Goal: Transaction & Acquisition: Purchase product/service

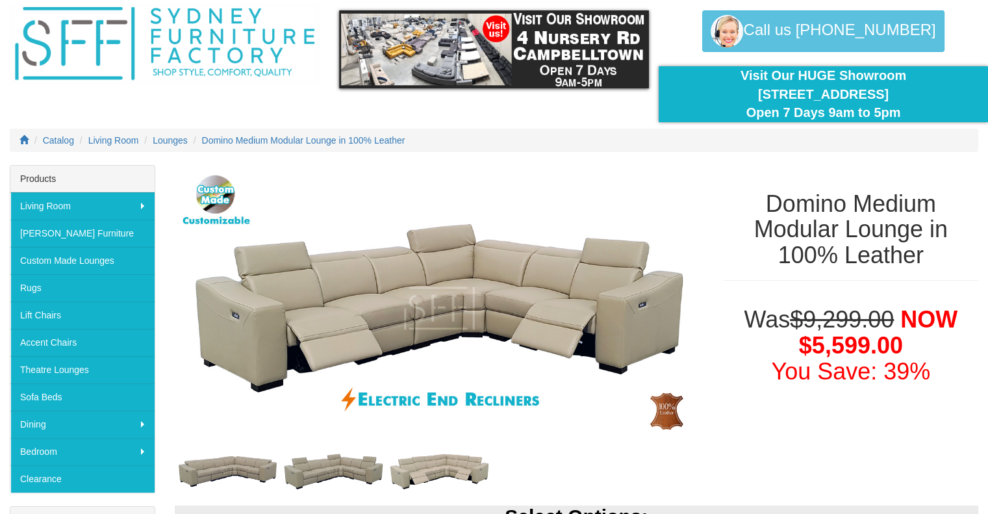
scroll to position [65, 0]
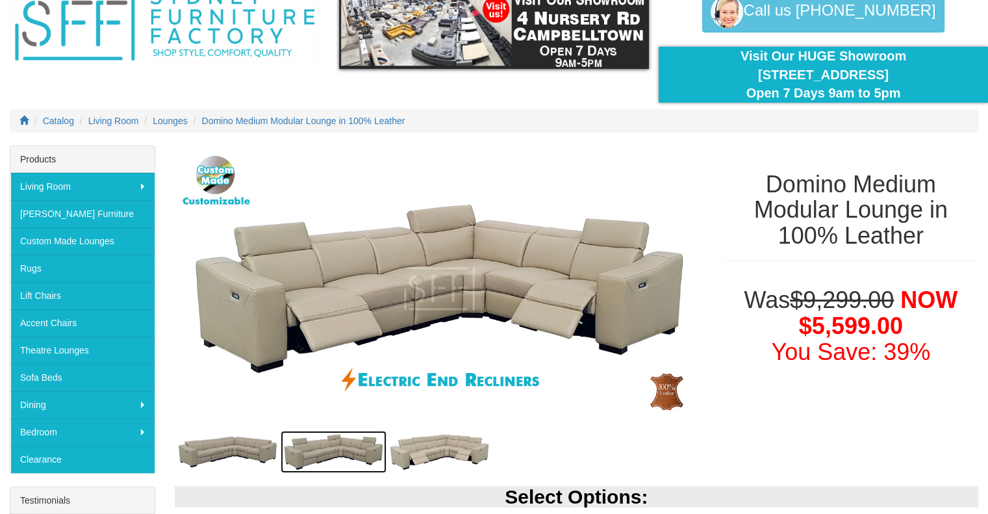
click at [323, 452] on img at bounding box center [334, 452] width 106 height 42
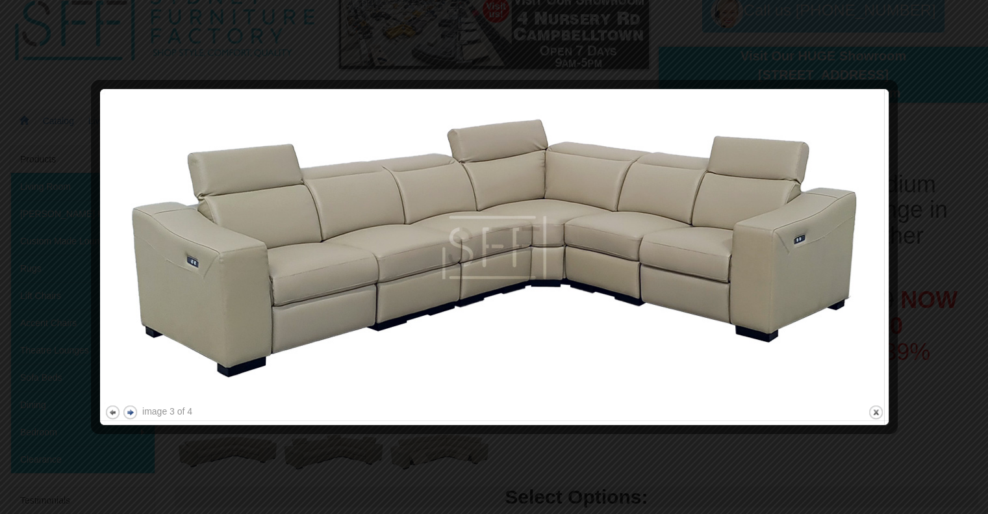
click at [132, 414] on button "next" at bounding box center [130, 412] width 16 height 16
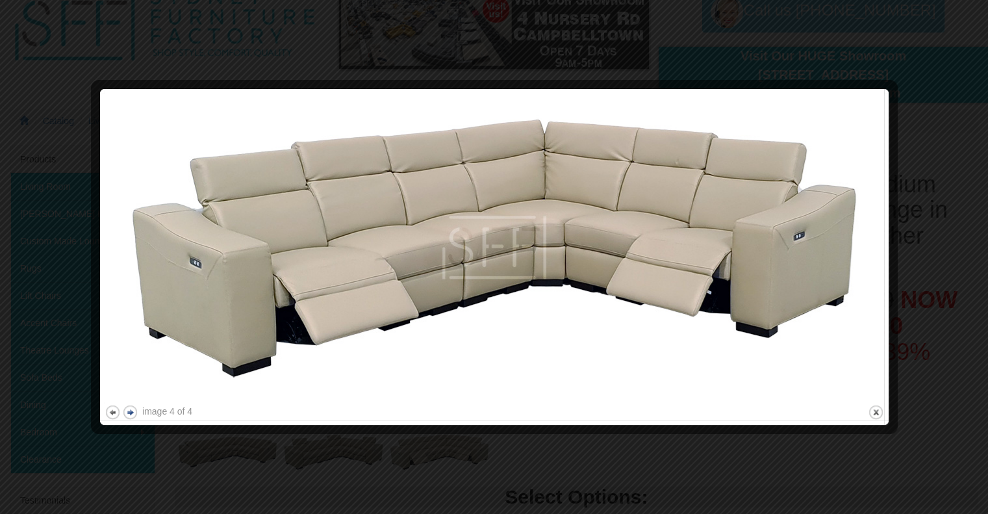
click at [132, 414] on button "next" at bounding box center [130, 412] width 16 height 16
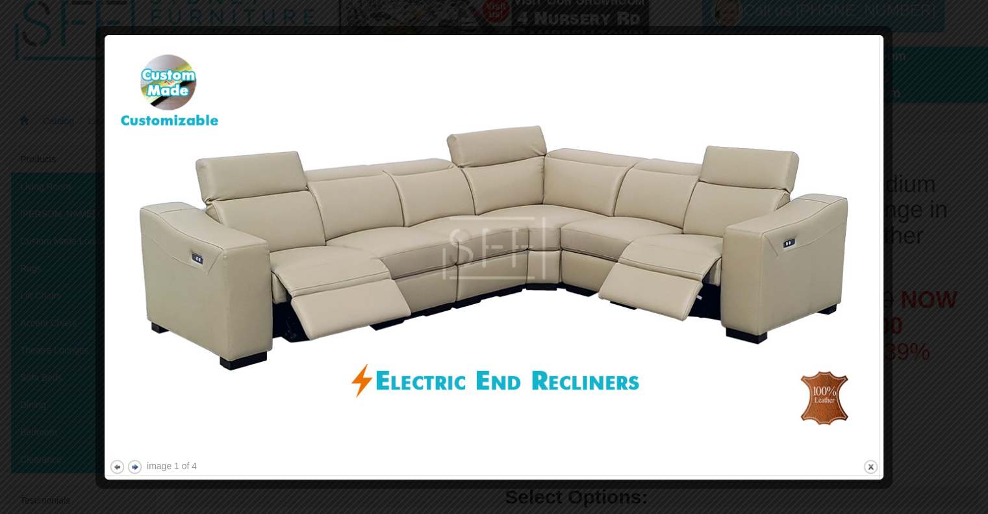
click at [132, 414] on img at bounding box center [494, 248] width 770 height 417
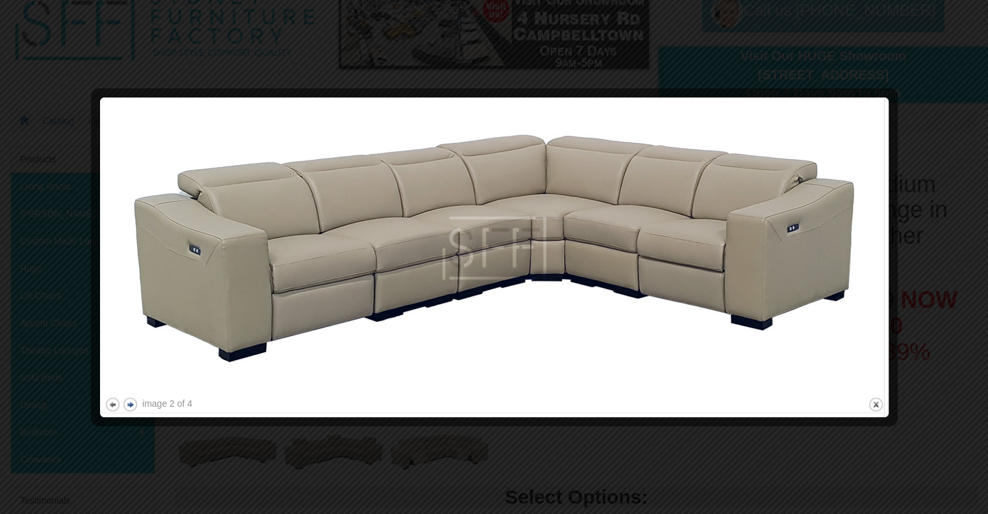
click at [132, 414] on div at bounding box center [494, 419] width 779 height 14
click at [948, 123] on div at bounding box center [494, 257] width 988 height 514
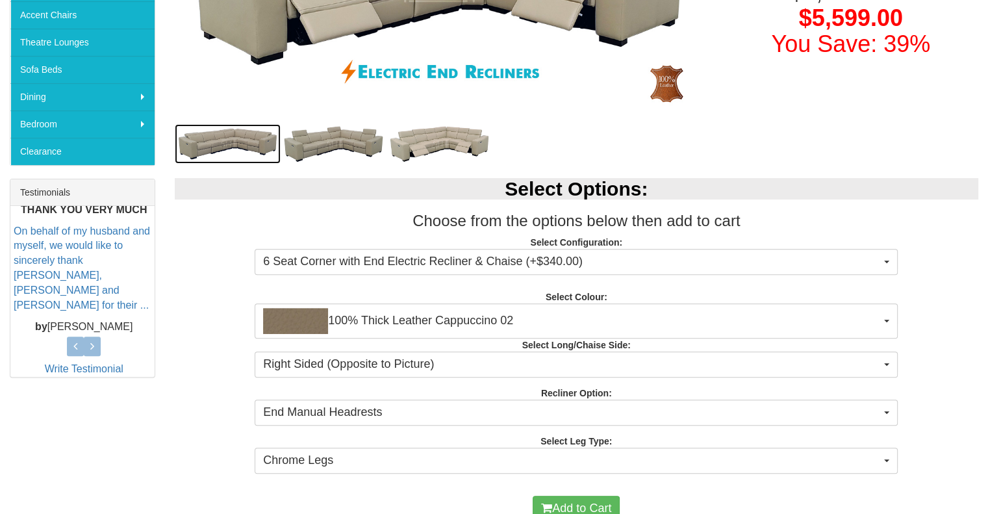
scroll to position [390, 0]
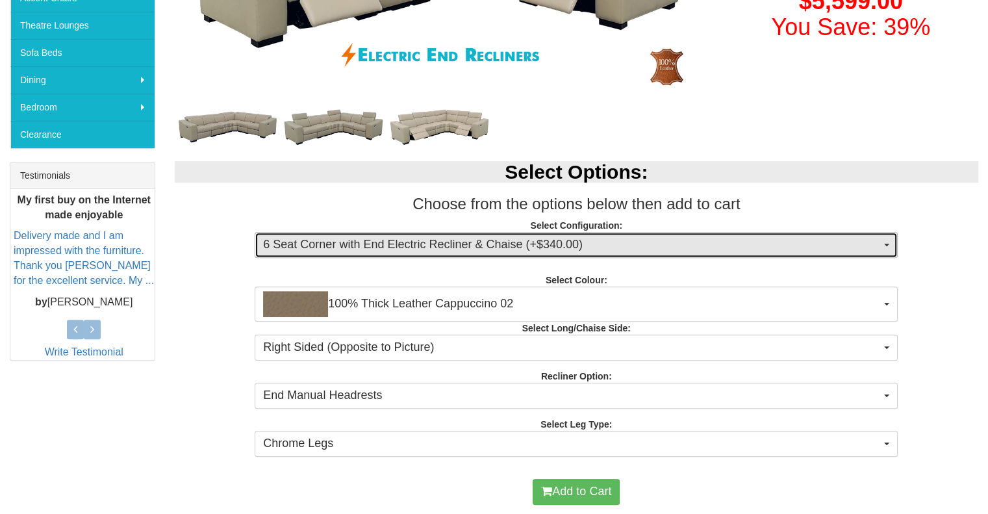
click at [602, 249] on span "6 Seat Corner with End Electric Recliner & Chaise (+$340.00)" at bounding box center [572, 244] width 618 height 17
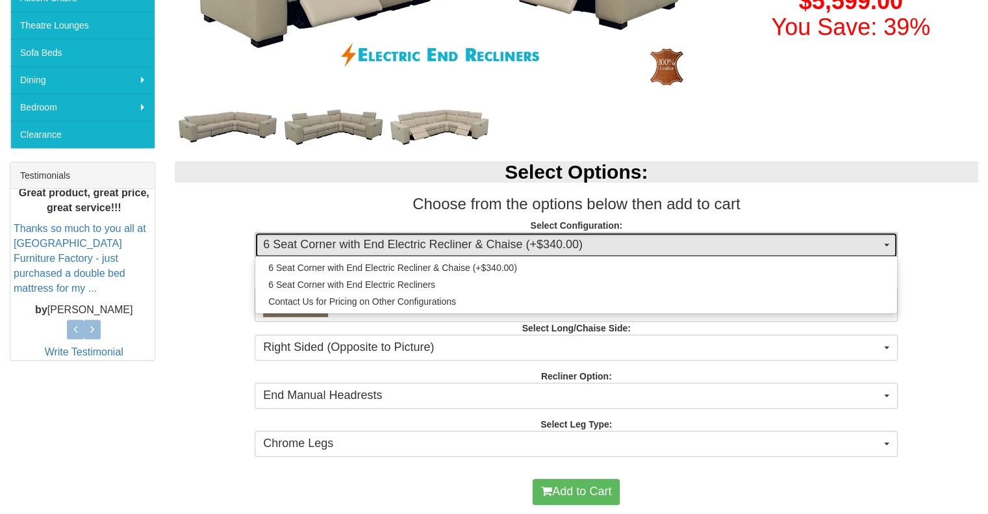
click at [602, 249] on span "6 Seat Corner with End Electric Recliner & Chaise (+$340.00)" at bounding box center [572, 244] width 618 height 17
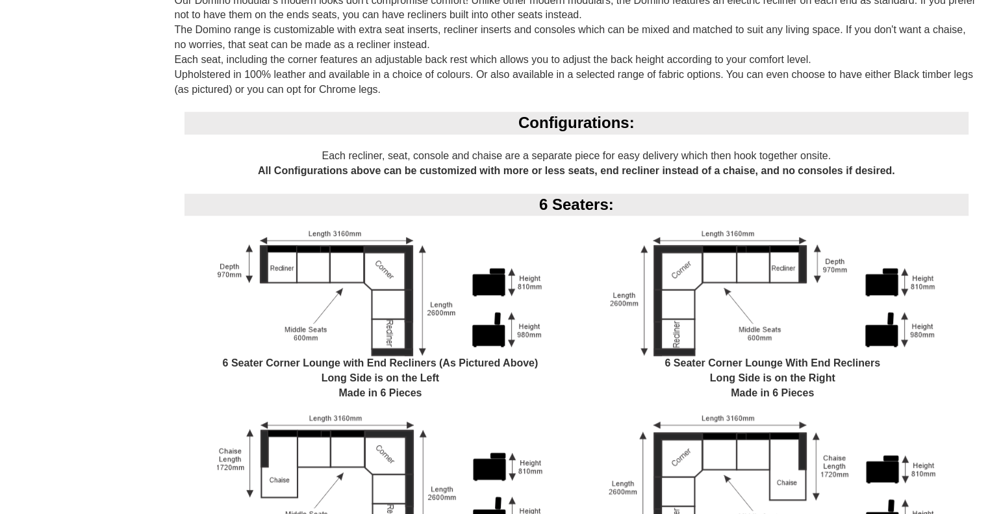
scroll to position [1039, 0]
